Goal: Task Accomplishment & Management: Manage account settings

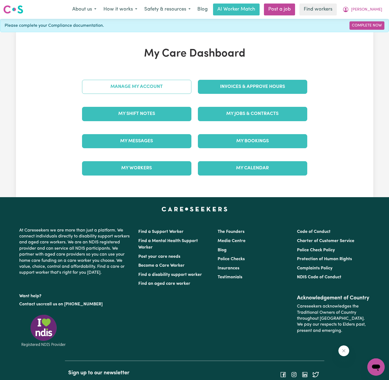
click at [142, 87] on link "Manage My Account" at bounding box center [136, 87] width 109 height 14
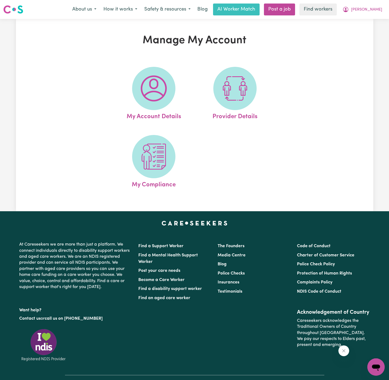
click at [142, 87] on img at bounding box center [154, 89] width 26 height 26
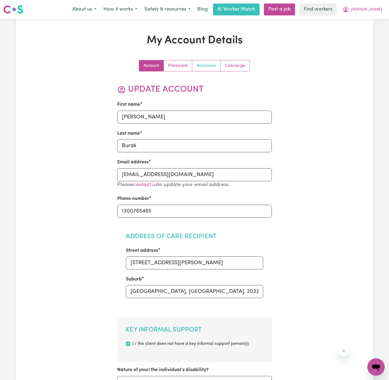
click at [213, 65] on link "Nominees" at bounding box center [206, 65] width 28 height 11
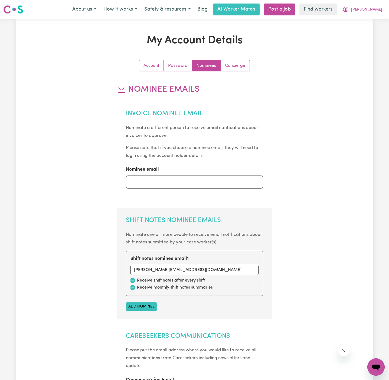
click at [210, 267] on input "[PERSON_NAME][EMAIL_ADDRESS][DOMAIN_NAME]" at bounding box center [195, 270] width 128 height 10
paste input "Kenzie.Leayr"
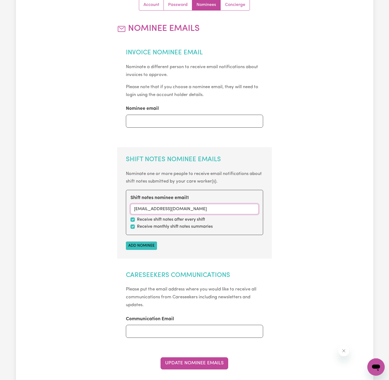
scroll to position [103, 0]
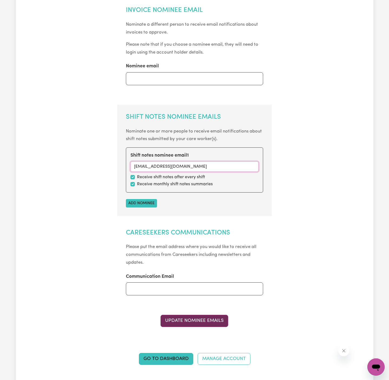
type input "[EMAIL_ADDRESS][DOMAIN_NAME]"
click at [203, 319] on button "Update Nominee Emails" at bounding box center [195, 321] width 68 height 12
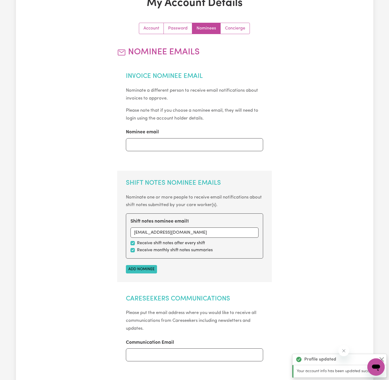
scroll to position [0, 0]
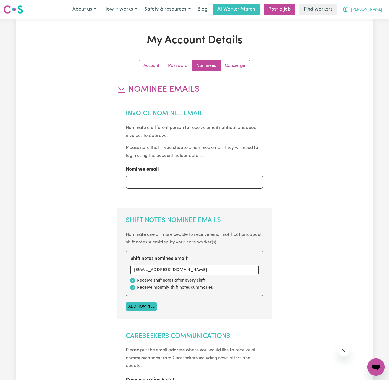
click at [373, 11] on span "[PERSON_NAME]" at bounding box center [366, 10] width 31 height 6
click at [370, 32] on link "Logout" at bounding box center [364, 31] width 43 height 10
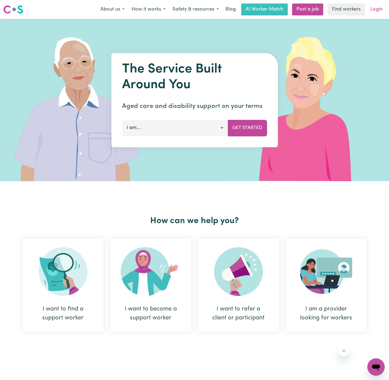
click at [375, 9] on link "Login" at bounding box center [376, 10] width 19 height 12
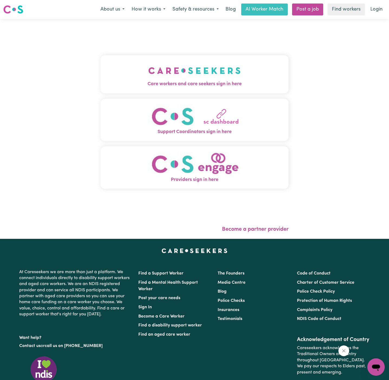
click at [219, 61] on button "Care workers and care seekers sign in here" at bounding box center [194, 74] width 188 height 38
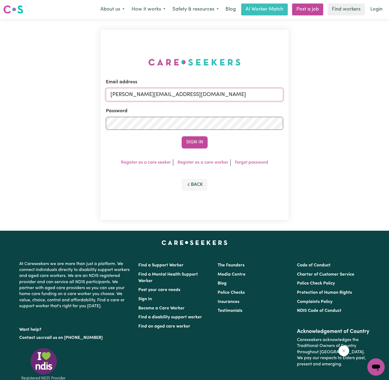
click at [231, 90] on input "[PERSON_NAME][EMAIL_ADDRESS][DOMAIN_NAME]" at bounding box center [194, 94] width 177 height 13
click at [178, 97] on input "[EMAIL_ADDRESS][DOMAIN_NAME]" at bounding box center [194, 94] width 177 height 13
drag, startPoint x: 139, startPoint y: 95, endPoint x: 324, endPoint y: 96, distance: 185.0
click at [324, 96] on div "Email address [EMAIL_ADDRESS][DOMAIN_NAME] Password Sign In Register as a care …" at bounding box center [194, 125] width 389 height 212
type input "[EMAIL_ADDRESS][DOMAIN_NAME]"
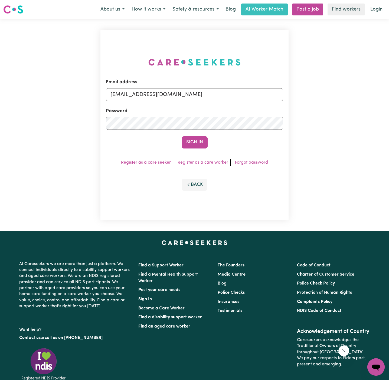
click at [182, 136] on button "Sign In" at bounding box center [195, 142] width 26 height 12
